Goal: Check status

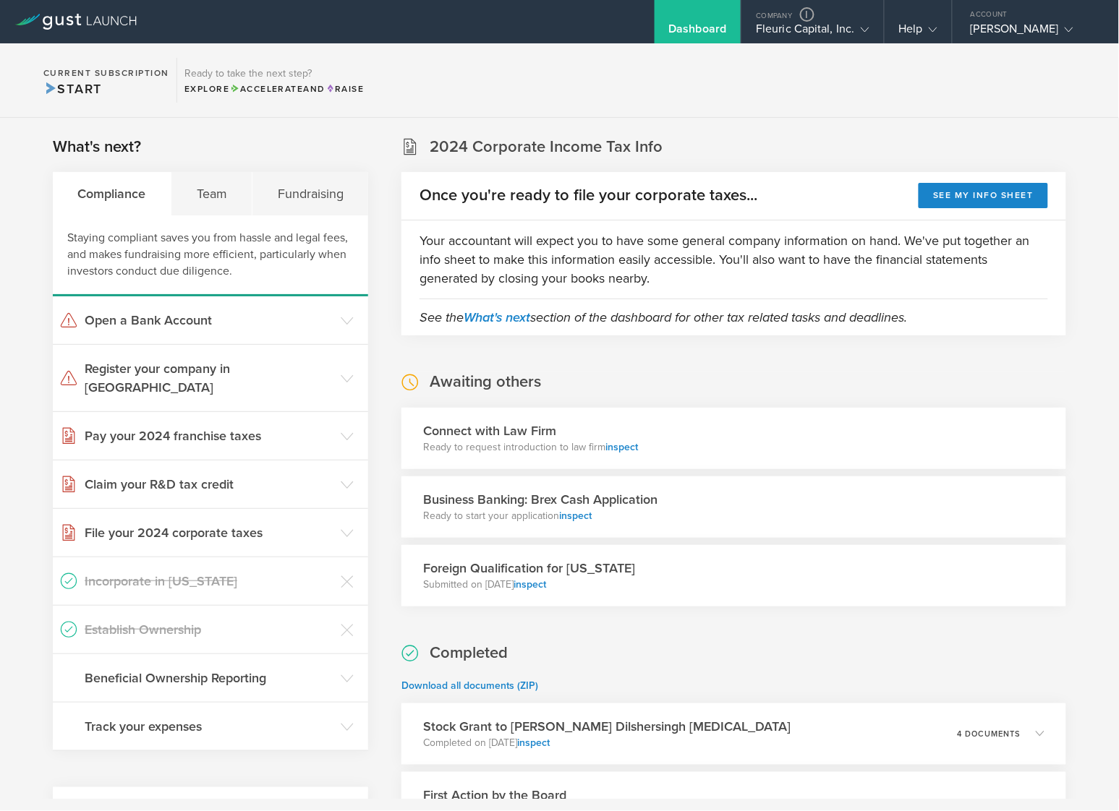
click at [1019, 73] on section "Current Subscription Start Ready to take the next step? Explore Accelerate and …" at bounding box center [559, 80] width 1119 height 74
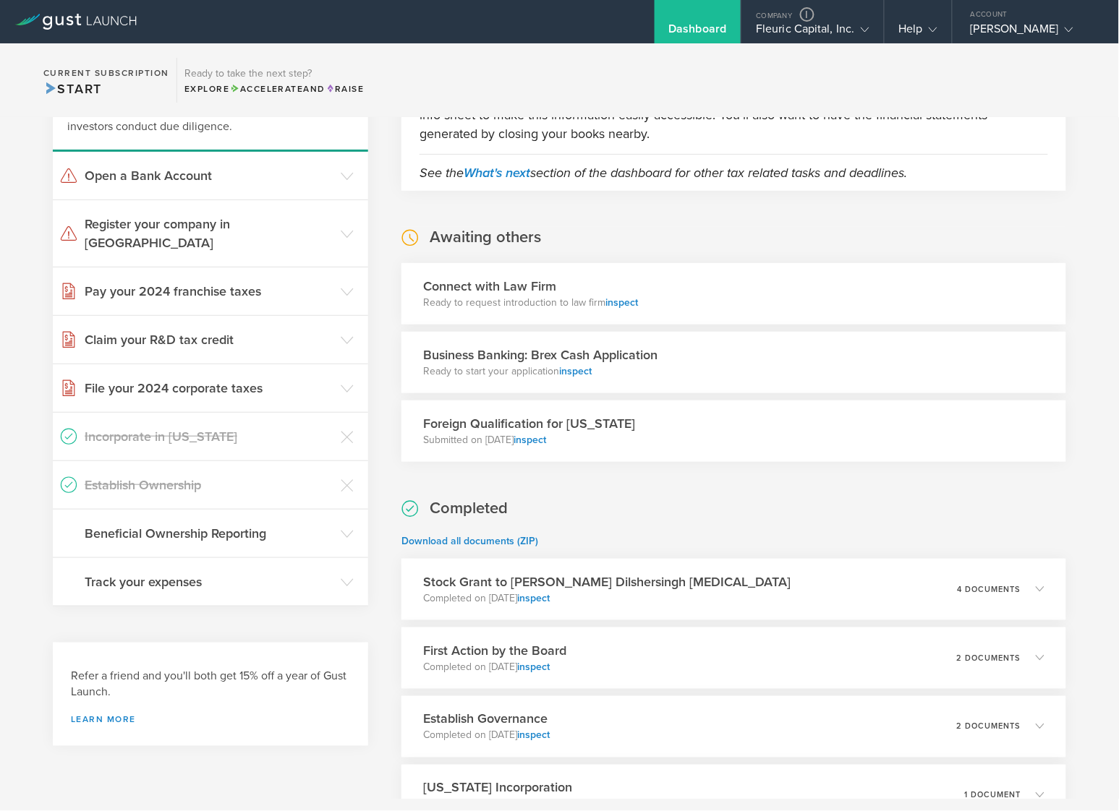
scroll to position [262, 0]
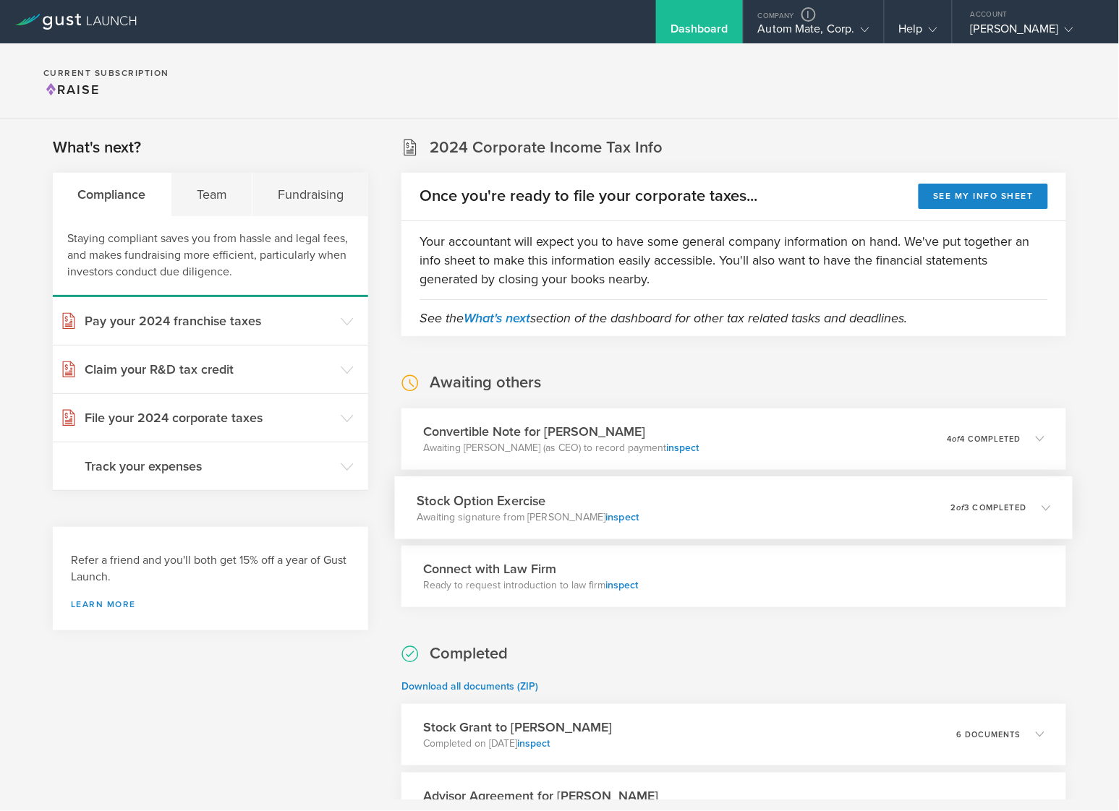
click at [710, 502] on div "Stock Option Exercise Awaiting signature from [PERSON_NAME] inspect 0 undeliver…" at bounding box center [734, 508] width 678 height 63
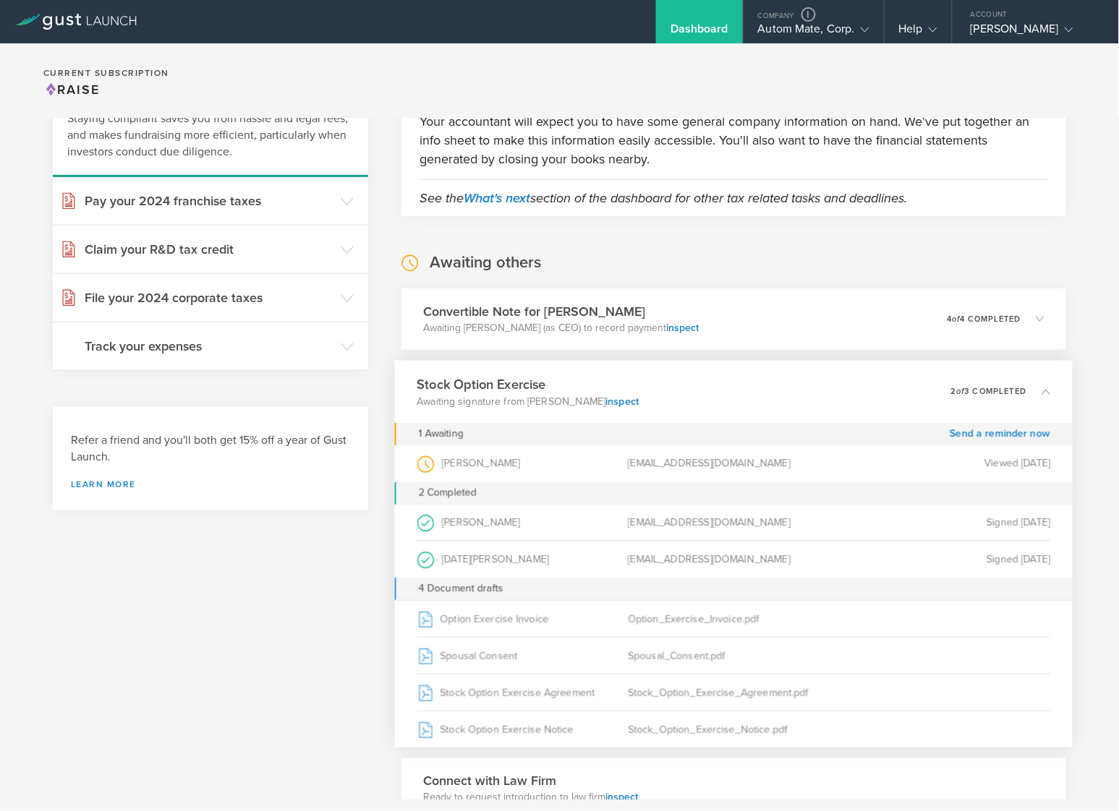
scroll to position [314, 0]
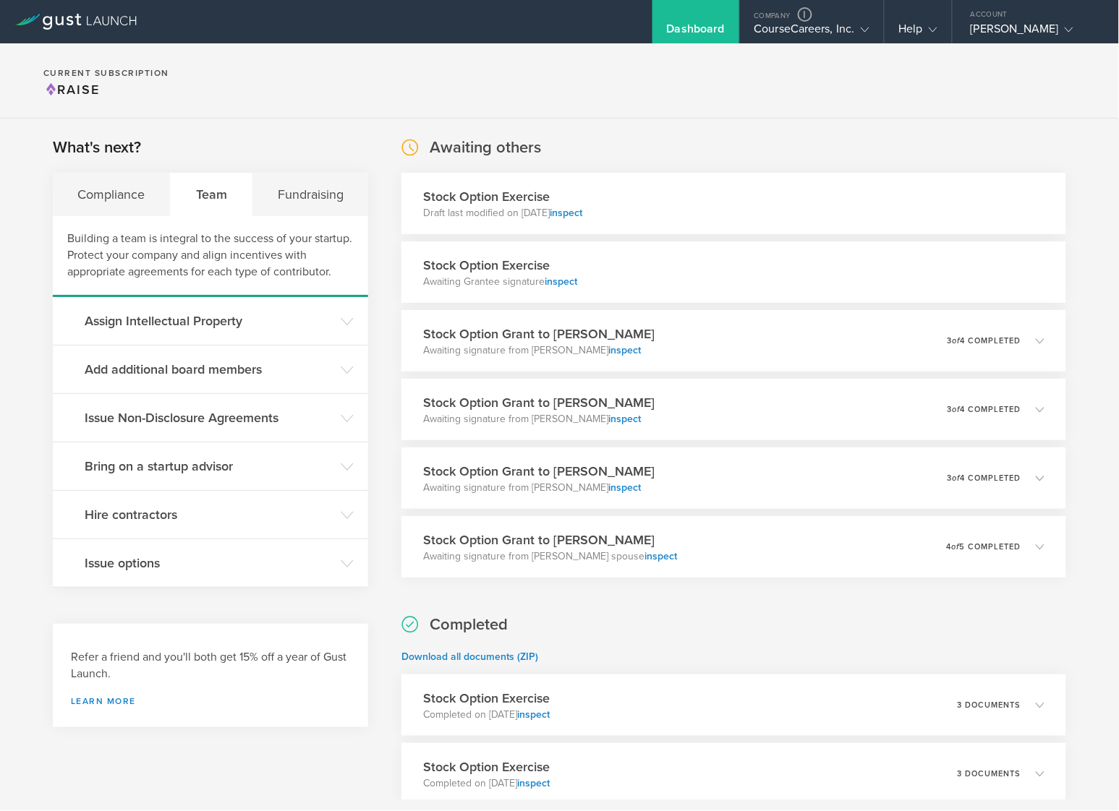
click at [720, 269] on div "Stock Option Exercise Awaiting Grantee signature inspect" at bounding box center [733, 272] width 665 height 61
click at [559, 282] on link "inspect" at bounding box center [561, 282] width 33 height 12
click at [557, 283] on link "inspect" at bounding box center [561, 282] width 33 height 12
